Goal: Information Seeking & Learning: Learn about a topic

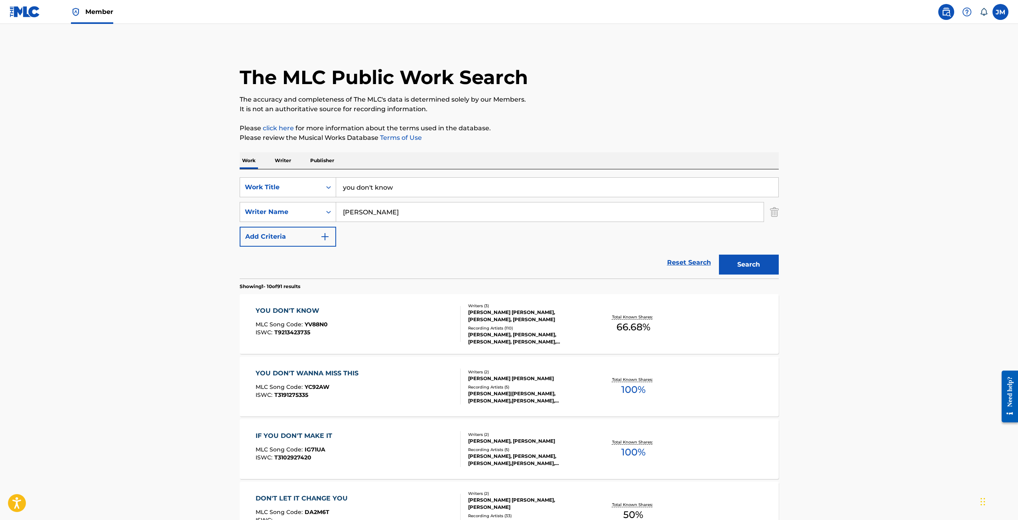
click at [401, 186] on input "you don't know" at bounding box center [557, 187] width 442 height 19
drag, startPoint x: 295, startPoint y: 200, endPoint x: 290, endPoint y: 203, distance: 6.2
click at [290, 203] on div "SearchWithCriteria8f3d9ff9-0671-4e09-bb43-46ef793ca8db Work Title you don't kno…" at bounding box center [509, 211] width 539 height 69
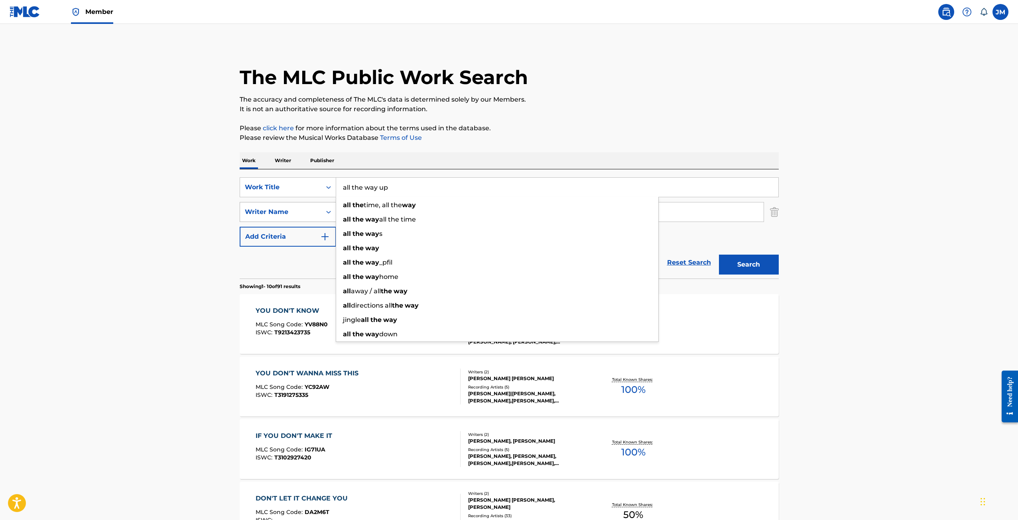
type input "all the way up"
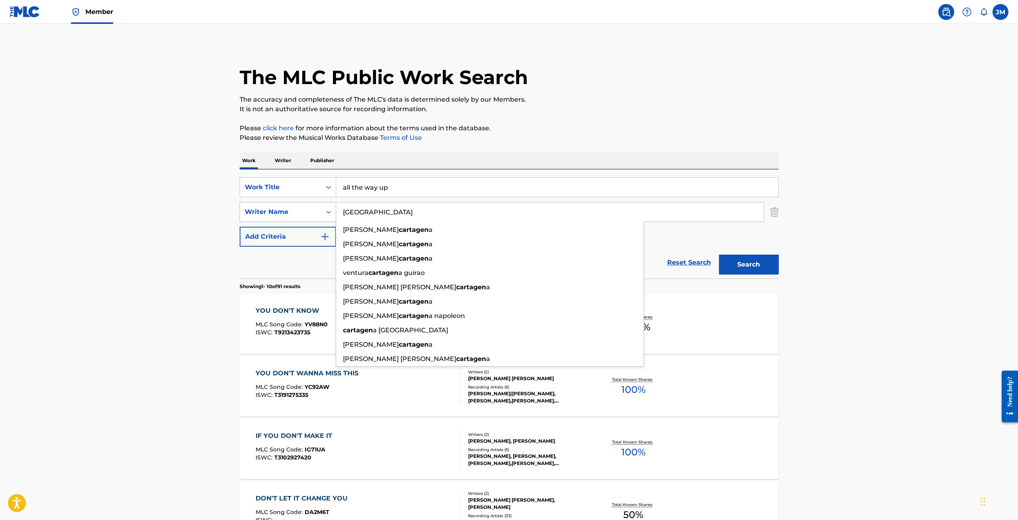
type input "[GEOGRAPHIC_DATA]"
click at [719, 255] on button "Search" at bounding box center [749, 265] width 60 height 20
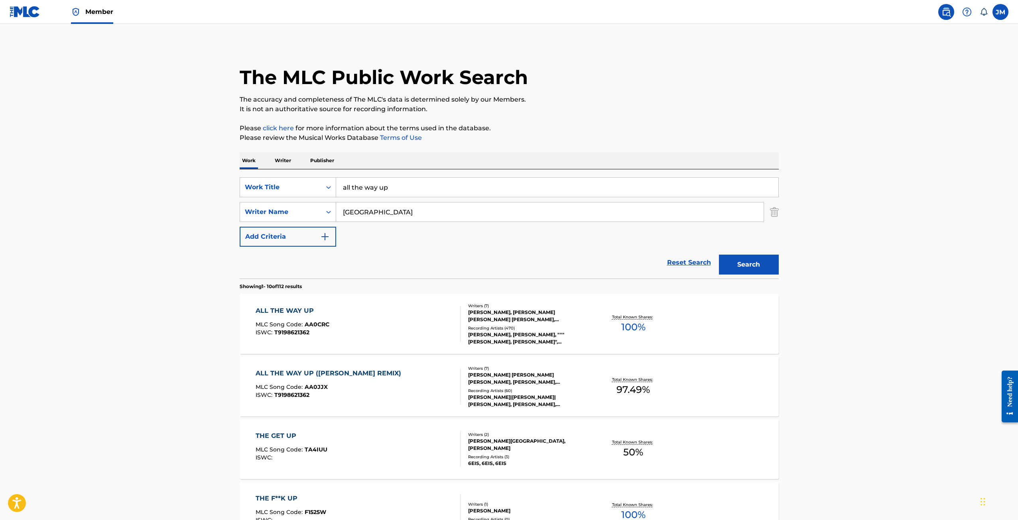
click at [520, 309] on div "[PERSON_NAME], [PERSON_NAME] [PERSON_NAME] [PERSON_NAME], [PERSON_NAME], [PERSO…" at bounding box center [528, 316] width 120 height 14
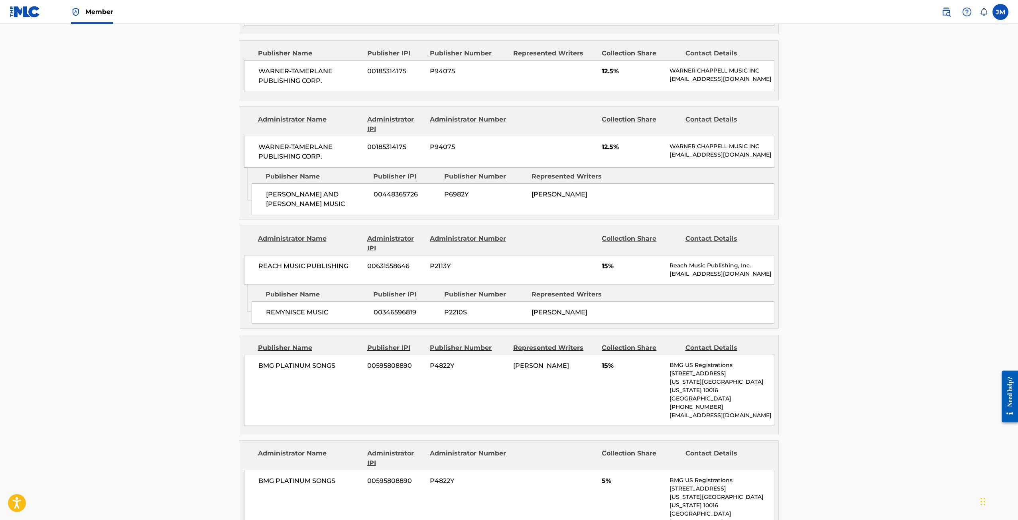
scroll to position [1382, 0]
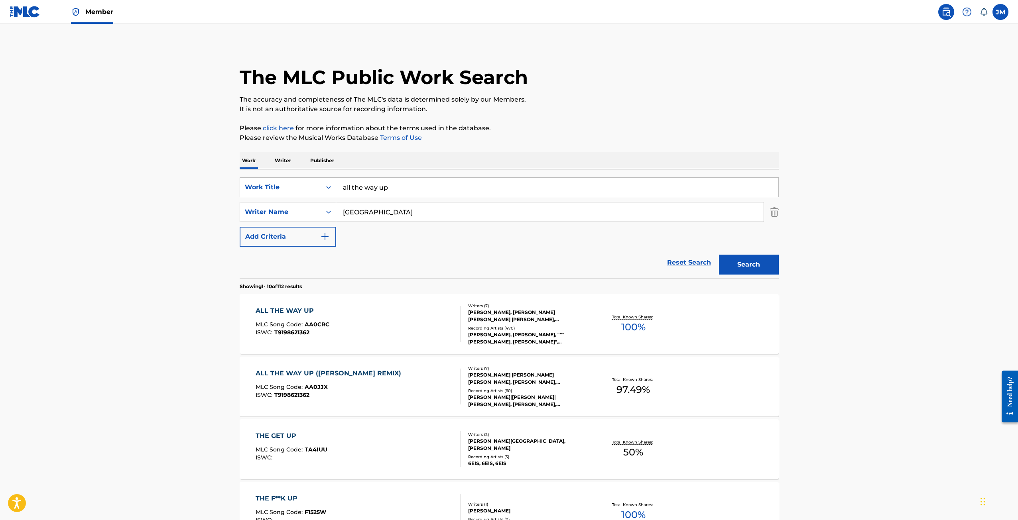
click at [556, 387] on div "Writers ( 7 ) [PERSON_NAME] [PERSON_NAME] [PERSON_NAME], [PERSON_NAME], [PERSON…" at bounding box center [524, 387] width 128 height 43
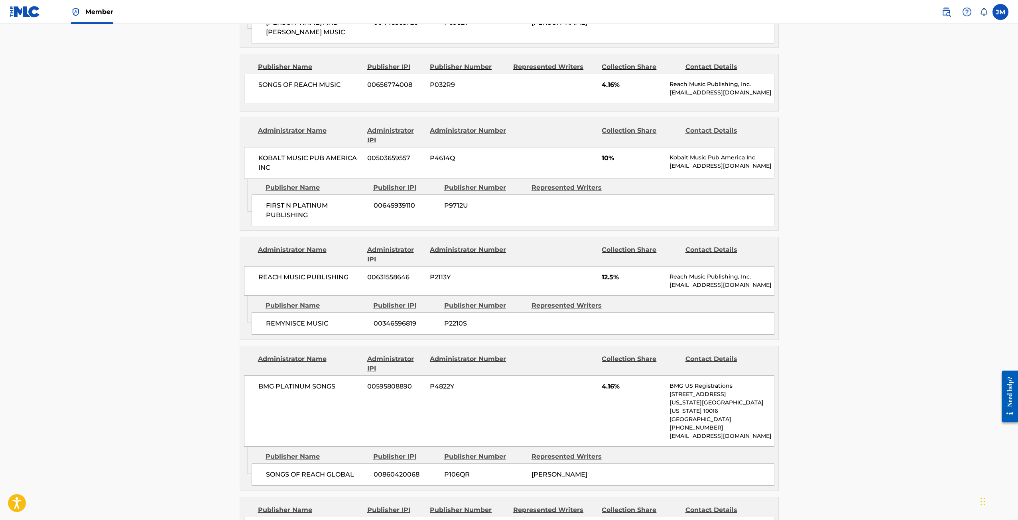
scroll to position [478, 0]
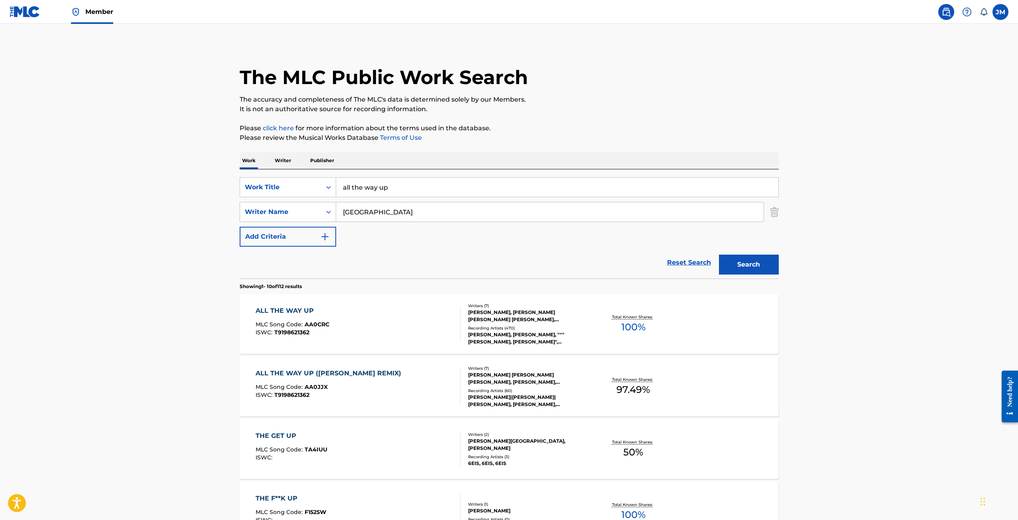
click at [584, 322] on div "[PERSON_NAME], [PERSON_NAME] [PERSON_NAME] [PERSON_NAME], [PERSON_NAME], [PERSO…" at bounding box center [528, 316] width 120 height 14
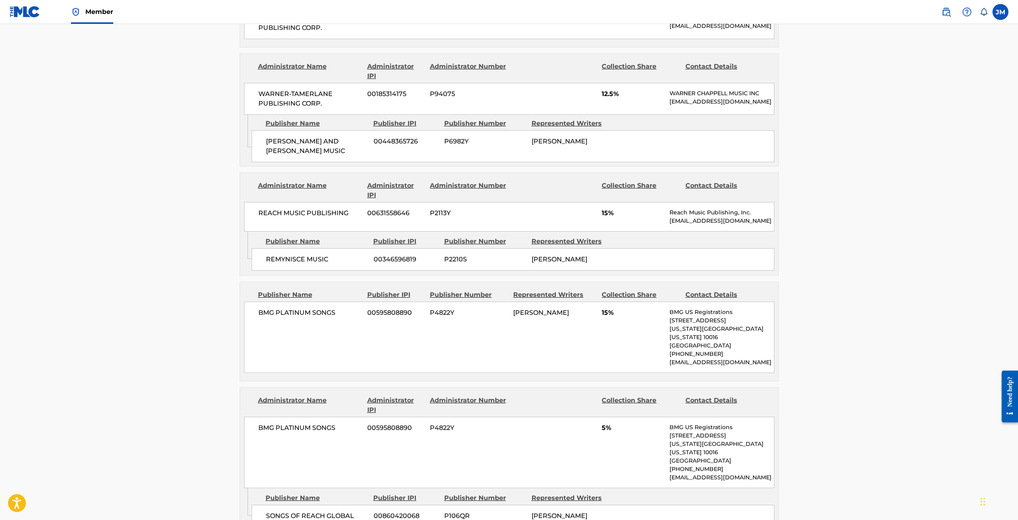
scroll to position [1329, 0]
